Goal: Information Seeking & Learning: Find specific fact

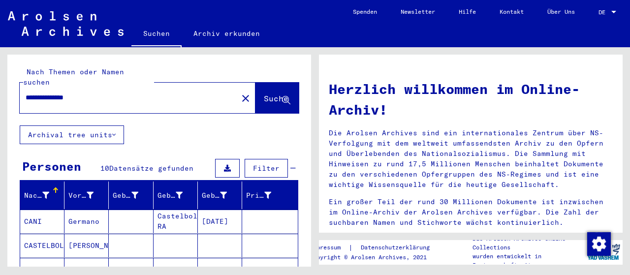
scroll to position [49, 0]
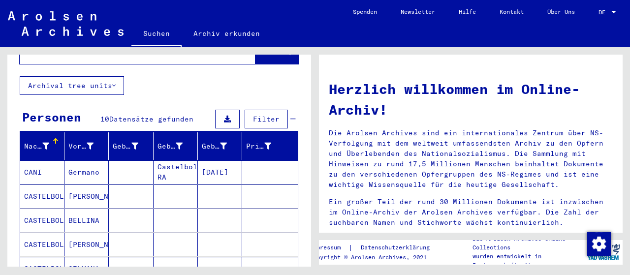
click at [173, 161] on mat-cell "Castelbolognese RA" at bounding box center [176, 172] width 44 height 24
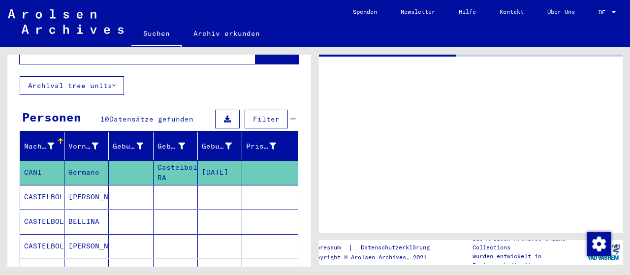
click at [173, 161] on mat-cell "Castelbolognese RA" at bounding box center [176, 172] width 44 height 24
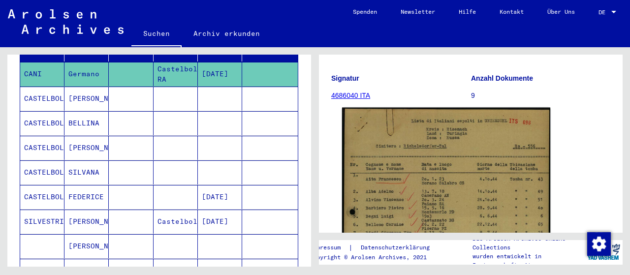
scroll to position [148, 0]
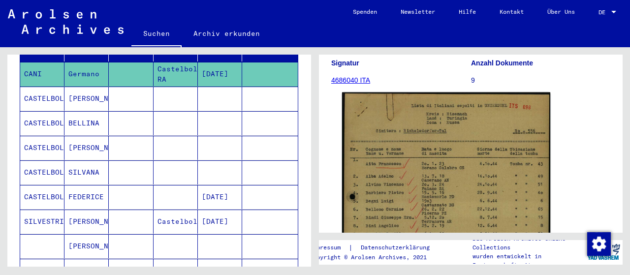
click at [447, 166] on img at bounding box center [446, 239] width 208 height 292
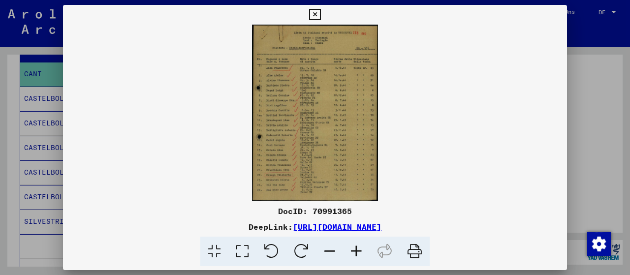
click at [242, 249] on icon at bounding box center [242, 252] width 28 height 30
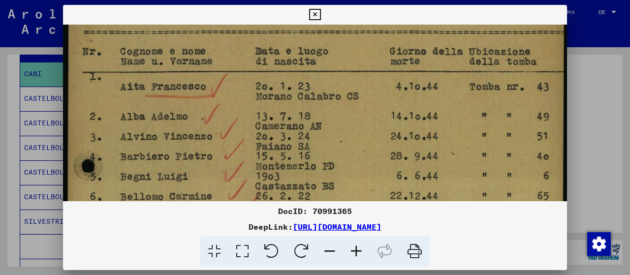
drag, startPoint x: 278, startPoint y: 159, endPoint x: 306, endPoint y: 33, distance: 128.6
click at [306, 34] on img at bounding box center [315, 266] width 504 height 707
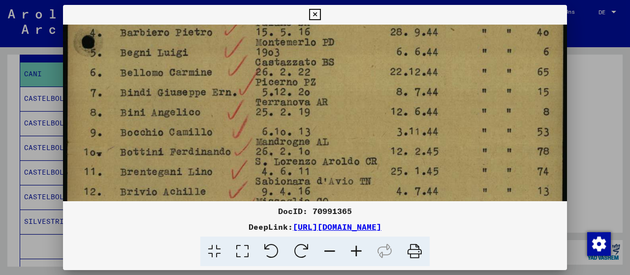
drag, startPoint x: 307, startPoint y: 172, endPoint x: 329, endPoint y: 66, distance: 107.6
click at [329, 66] on img at bounding box center [315, 142] width 504 height 707
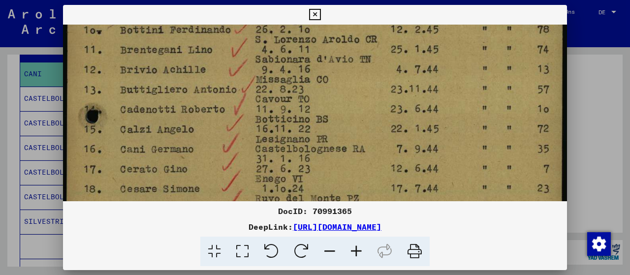
drag, startPoint x: 328, startPoint y: 173, endPoint x: 352, endPoint y: 49, distance: 125.9
click at [352, 49] on img at bounding box center [315, 20] width 504 height 707
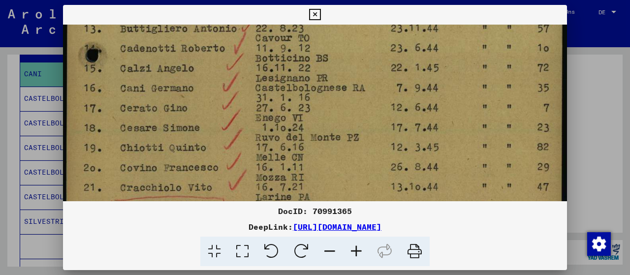
scroll to position [452, 0]
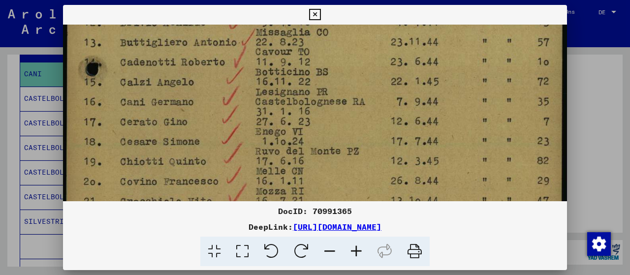
drag, startPoint x: 341, startPoint y: 149, endPoint x: 348, endPoint y: 115, distance: 35.1
click at [315, 12] on icon at bounding box center [314, 15] width 11 height 12
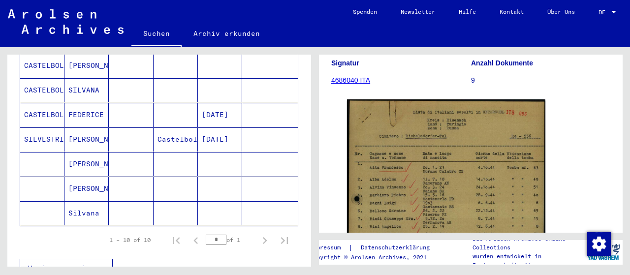
scroll to position [197, 0]
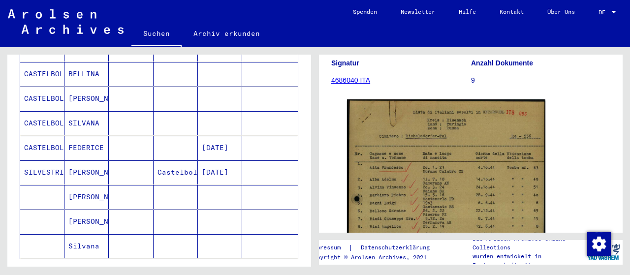
click at [80, 160] on mat-cell "[PERSON_NAME]" at bounding box center [86, 172] width 44 height 24
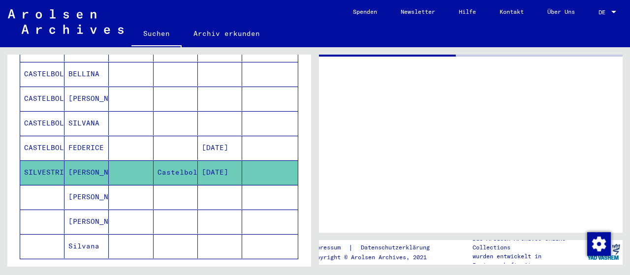
click at [80, 160] on mat-cell "[PERSON_NAME]" at bounding box center [86, 172] width 44 height 24
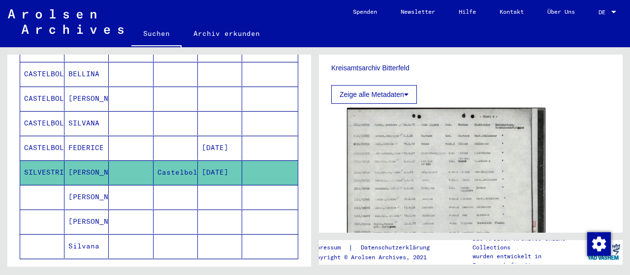
scroll to position [443, 0]
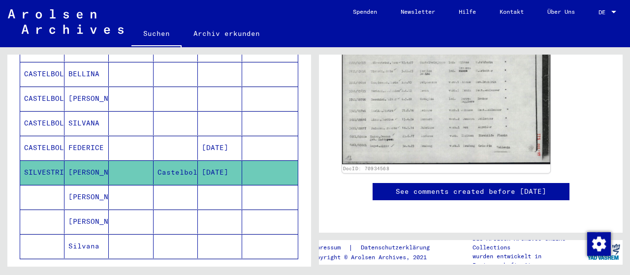
click at [442, 127] on img at bounding box center [446, 90] width 208 height 150
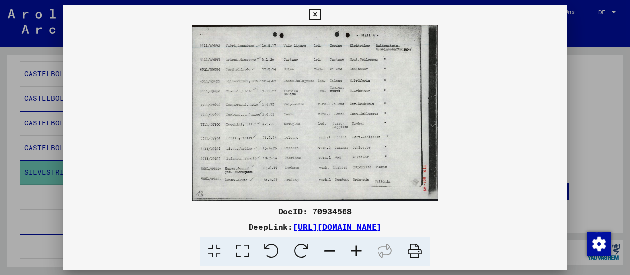
click at [243, 245] on icon at bounding box center [242, 252] width 28 height 30
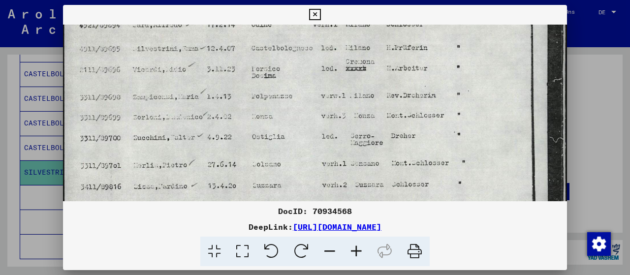
scroll to position [95, 0]
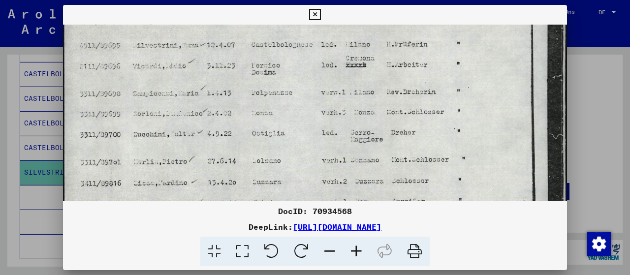
drag, startPoint x: 255, startPoint y: 143, endPoint x: 281, endPoint y: 54, distance: 92.7
click at [281, 54] on img at bounding box center [315, 111] width 504 height 362
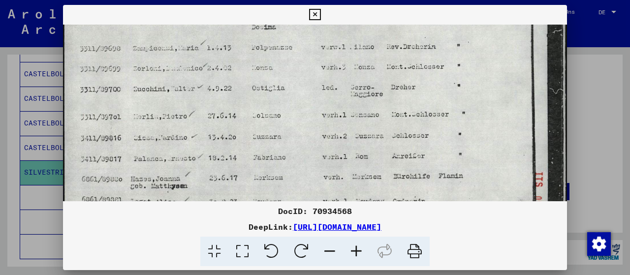
scroll to position [142, 0]
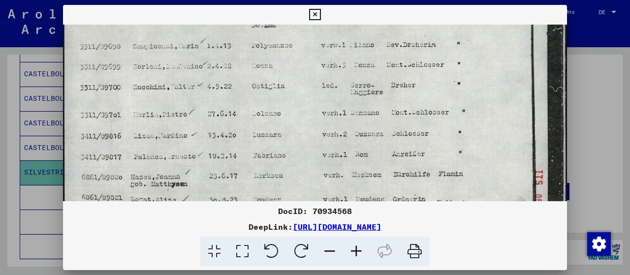
drag, startPoint x: 292, startPoint y: 105, endPoint x: 304, endPoint y: 60, distance: 47.3
click at [304, 60] on img at bounding box center [315, 63] width 504 height 362
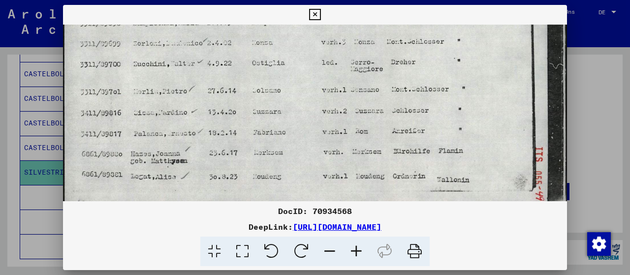
scroll to position [185, 0]
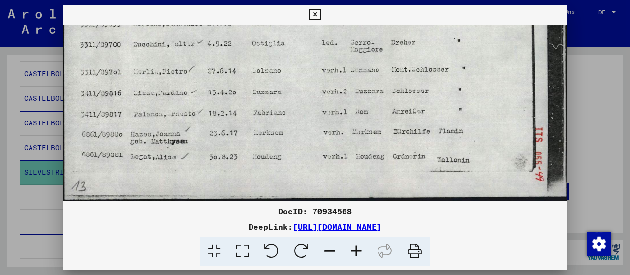
drag, startPoint x: 297, startPoint y: 142, endPoint x: 324, endPoint y: 80, distance: 67.7
click at [324, 80] on img at bounding box center [315, 21] width 504 height 362
click at [314, 12] on icon at bounding box center [314, 15] width 11 height 12
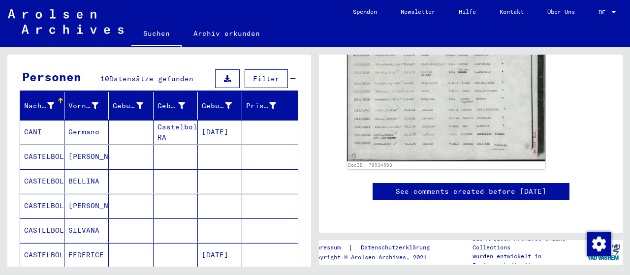
scroll to position [0, 0]
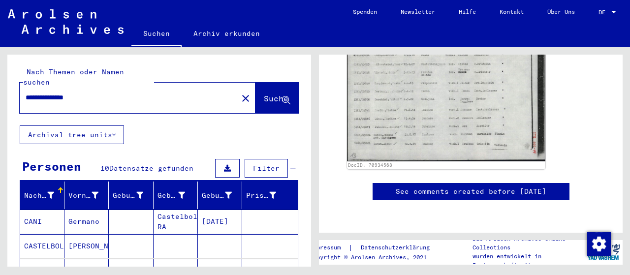
drag, startPoint x: 93, startPoint y: 89, endPoint x: 7, endPoint y: 82, distance: 85.4
click at [7, 82] on div "**********" at bounding box center [159, 90] width 304 height 71
click at [613, 12] on div at bounding box center [613, 12] width 5 height 2
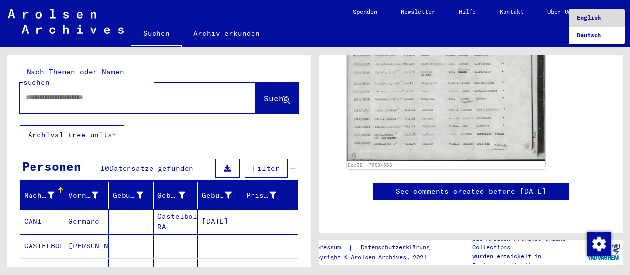
click at [598, 18] on span "English" at bounding box center [589, 17] width 24 height 7
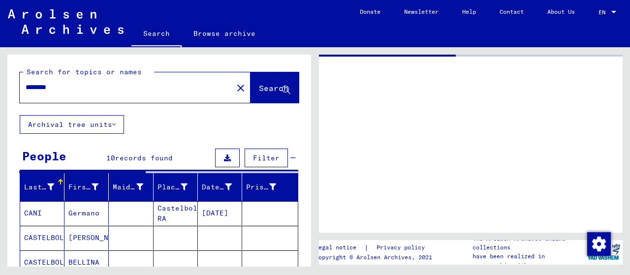
click at [88, 89] on input "********" at bounding box center [126, 87] width 201 height 10
type input "*"
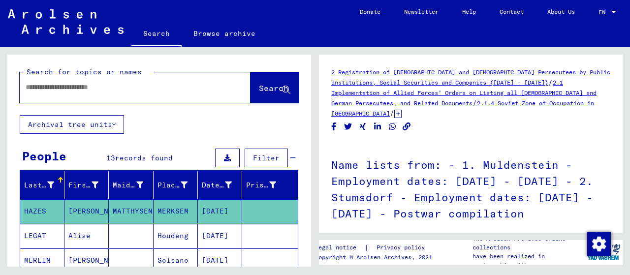
click at [133, 87] on input "text" at bounding box center [126, 87] width 201 height 10
click at [130, 88] on input "text" at bounding box center [126, 87] width 201 height 10
type input "*********"
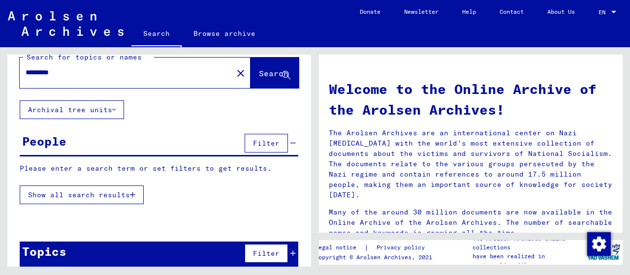
scroll to position [23, 0]
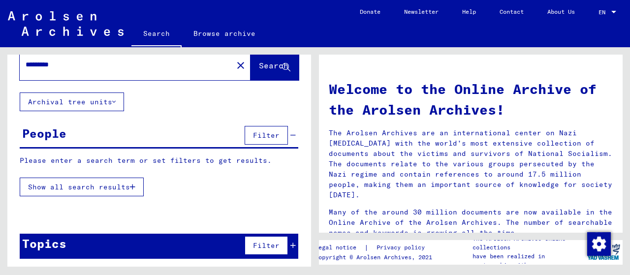
click at [102, 186] on span "Show all search results" at bounding box center [79, 187] width 102 height 9
